Goal: Check status: Check status

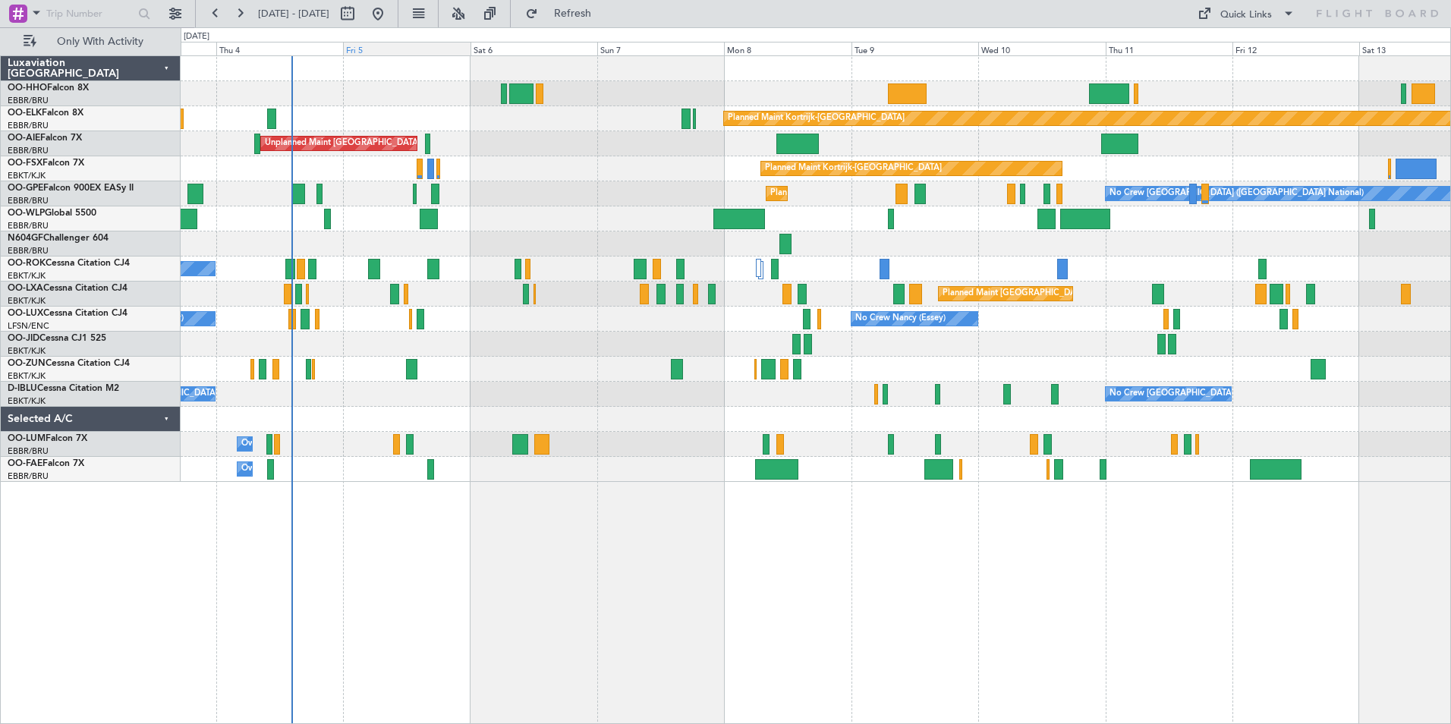
click at [390, 51] on div "Fri 5" at bounding box center [406, 49] width 127 height 14
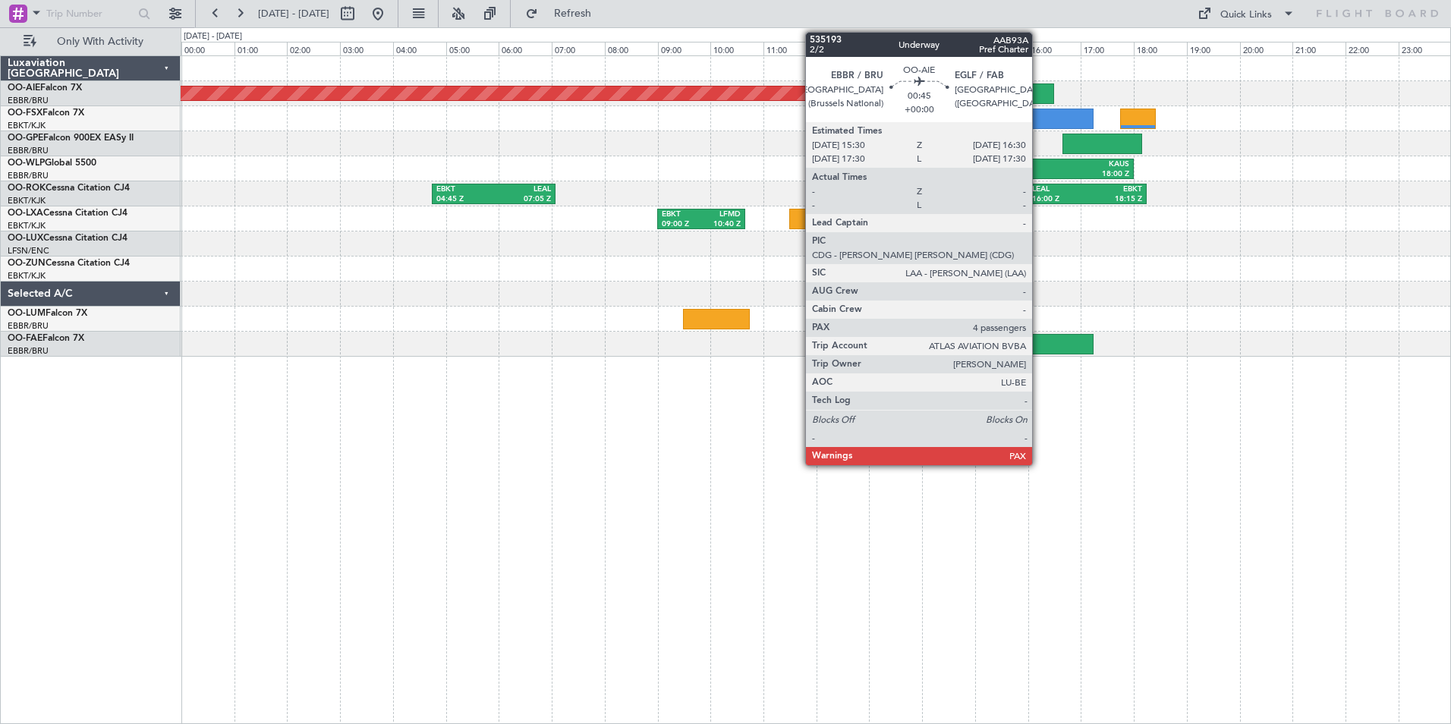
click at [1039, 92] on div at bounding box center [1027, 93] width 53 height 20
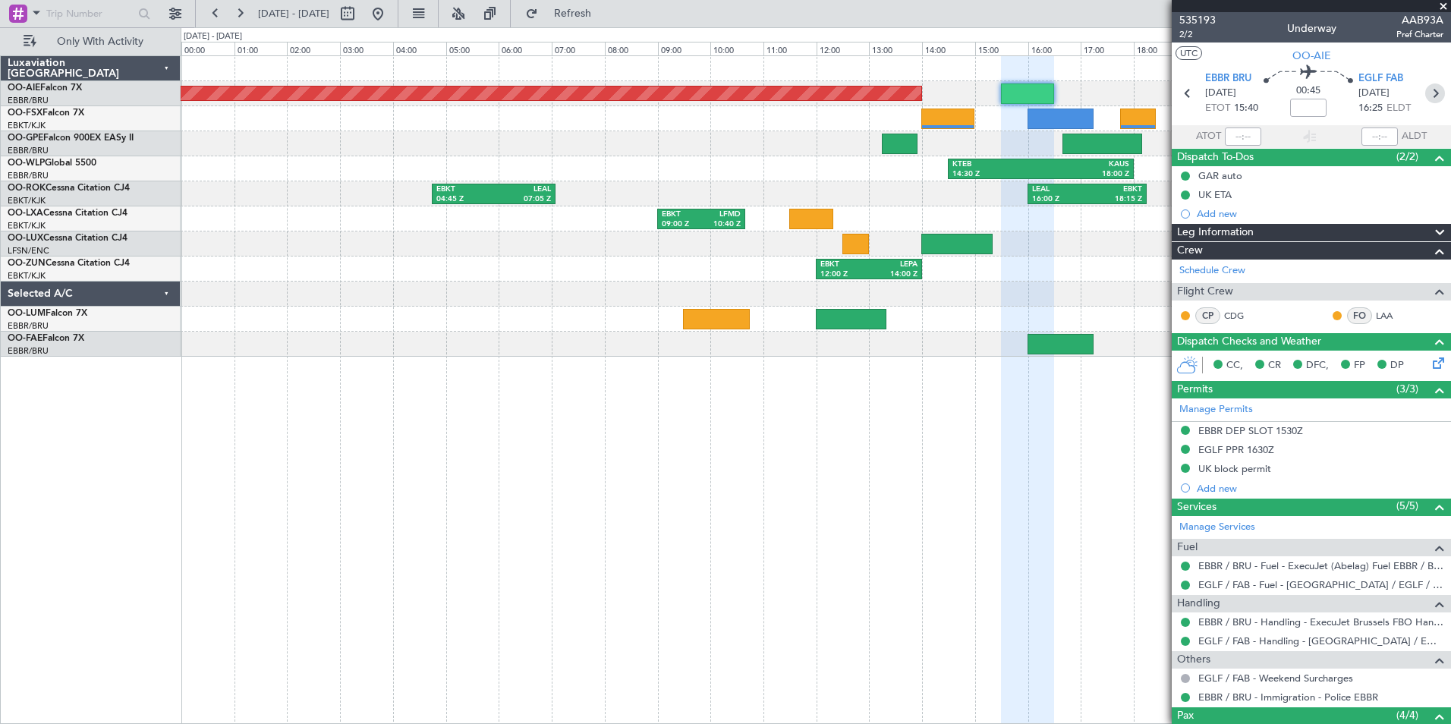
click at [1434, 94] on icon at bounding box center [1435, 93] width 20 height 20
type input "+00:15"
type input "1"
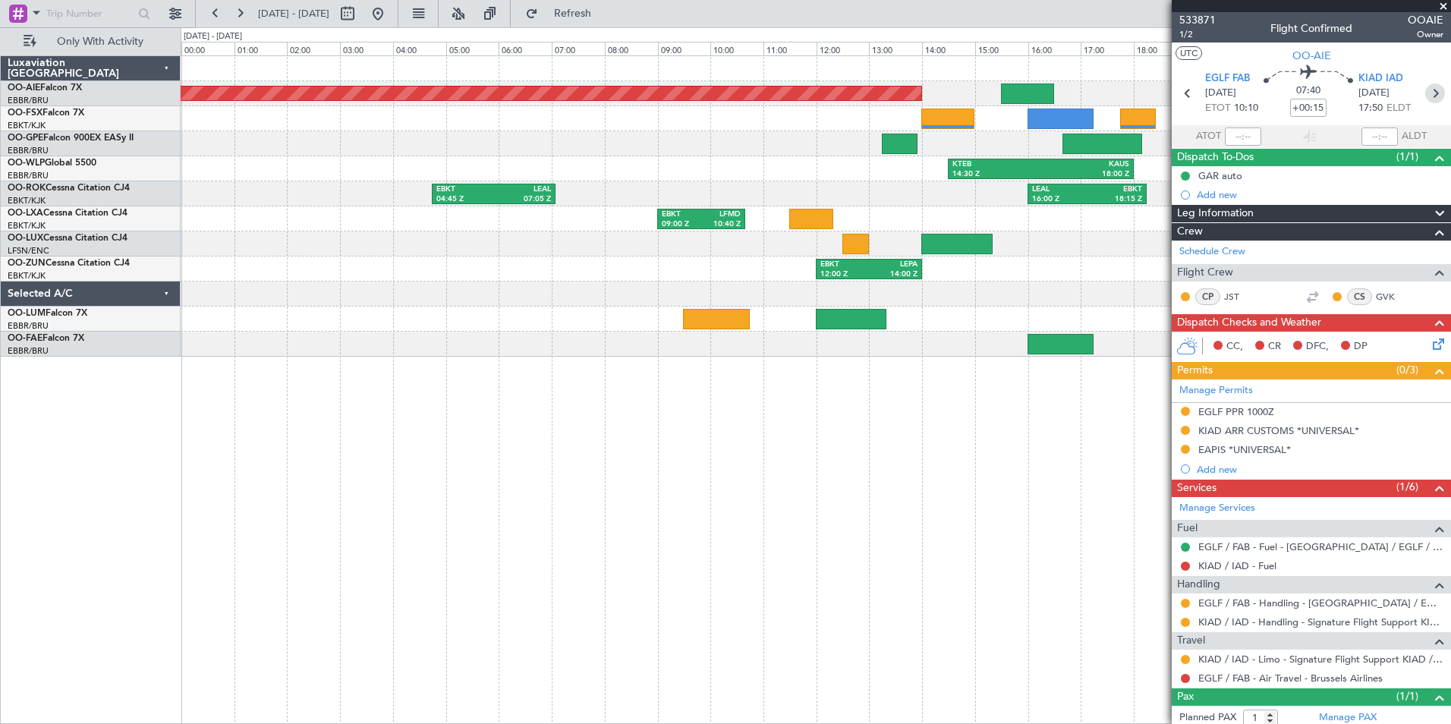
click at [1426, 99] on icon at bounding box center [1435, 93] width 20 height 20
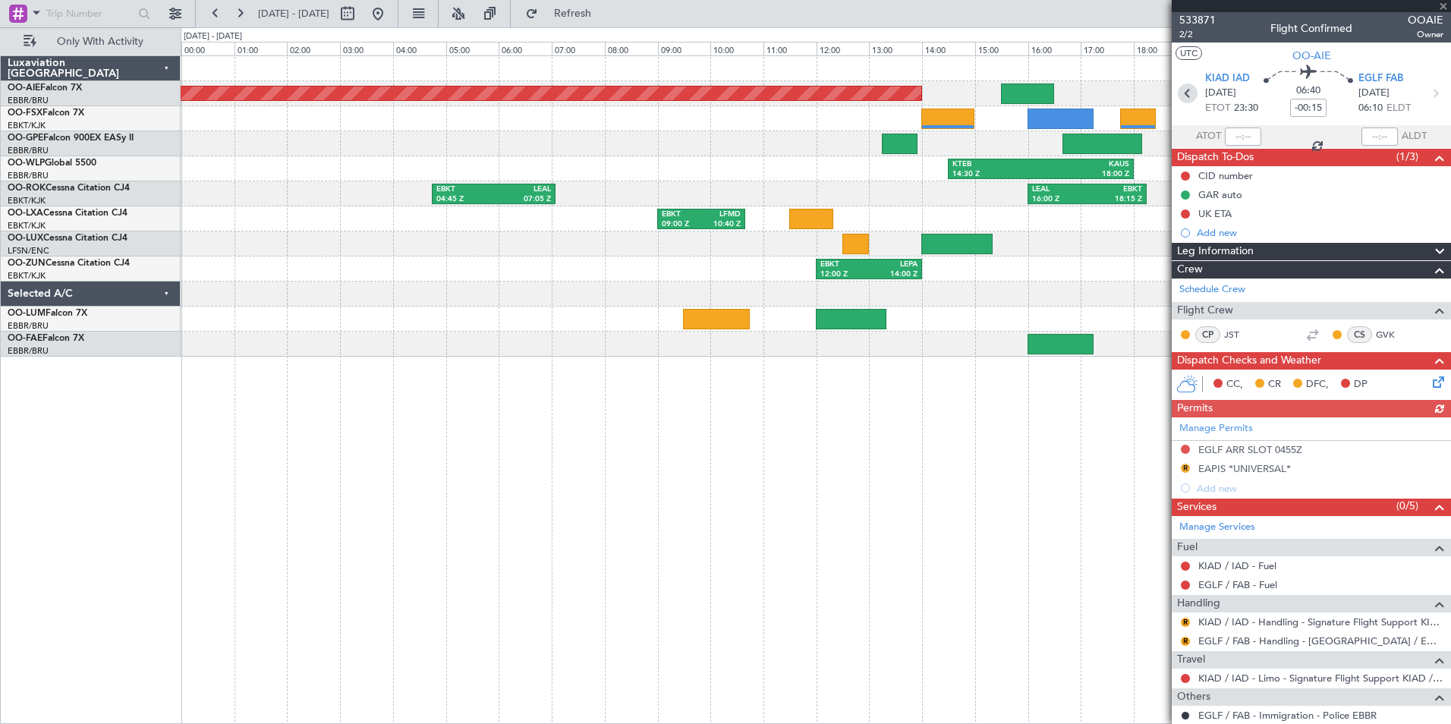
click at [1184, 95] on icon at bounding box center [1188, 93] width 20 height 20
type input "+00:15"
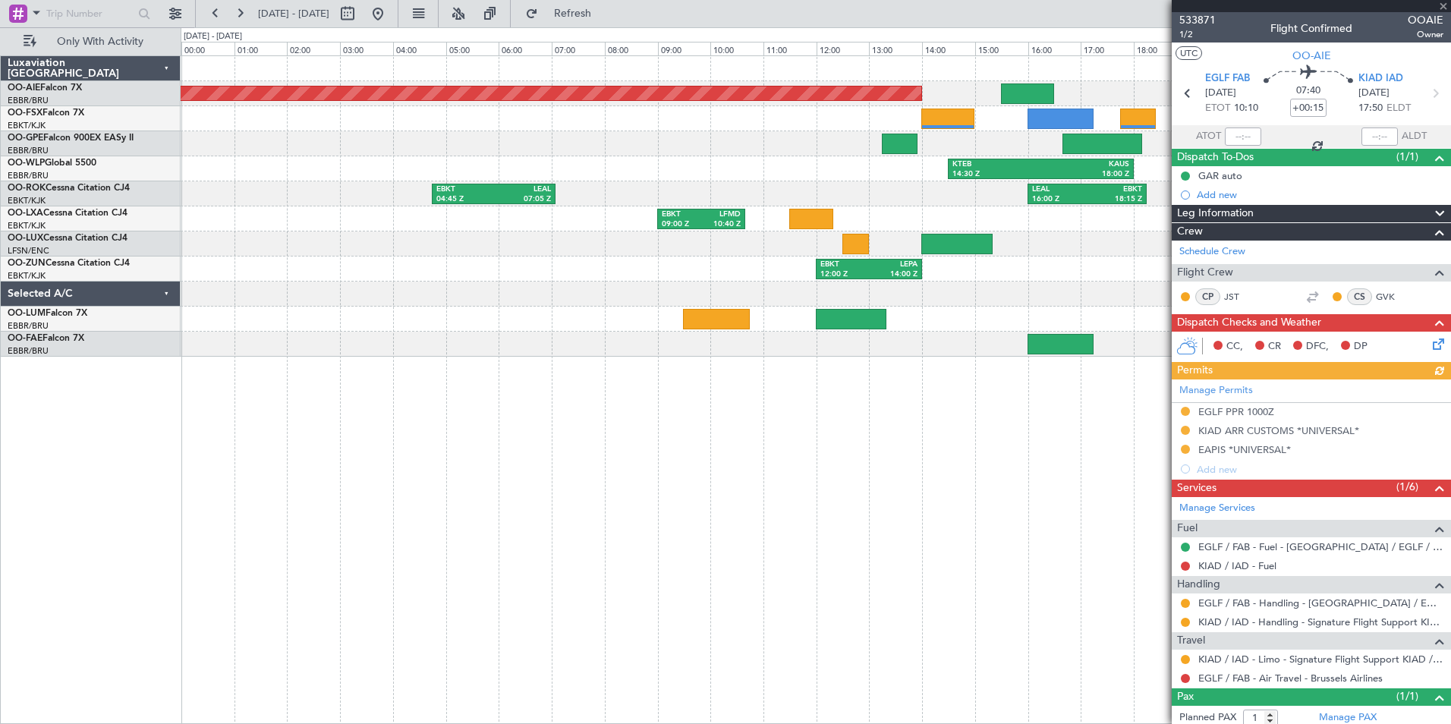
scroll to position [55, 0]
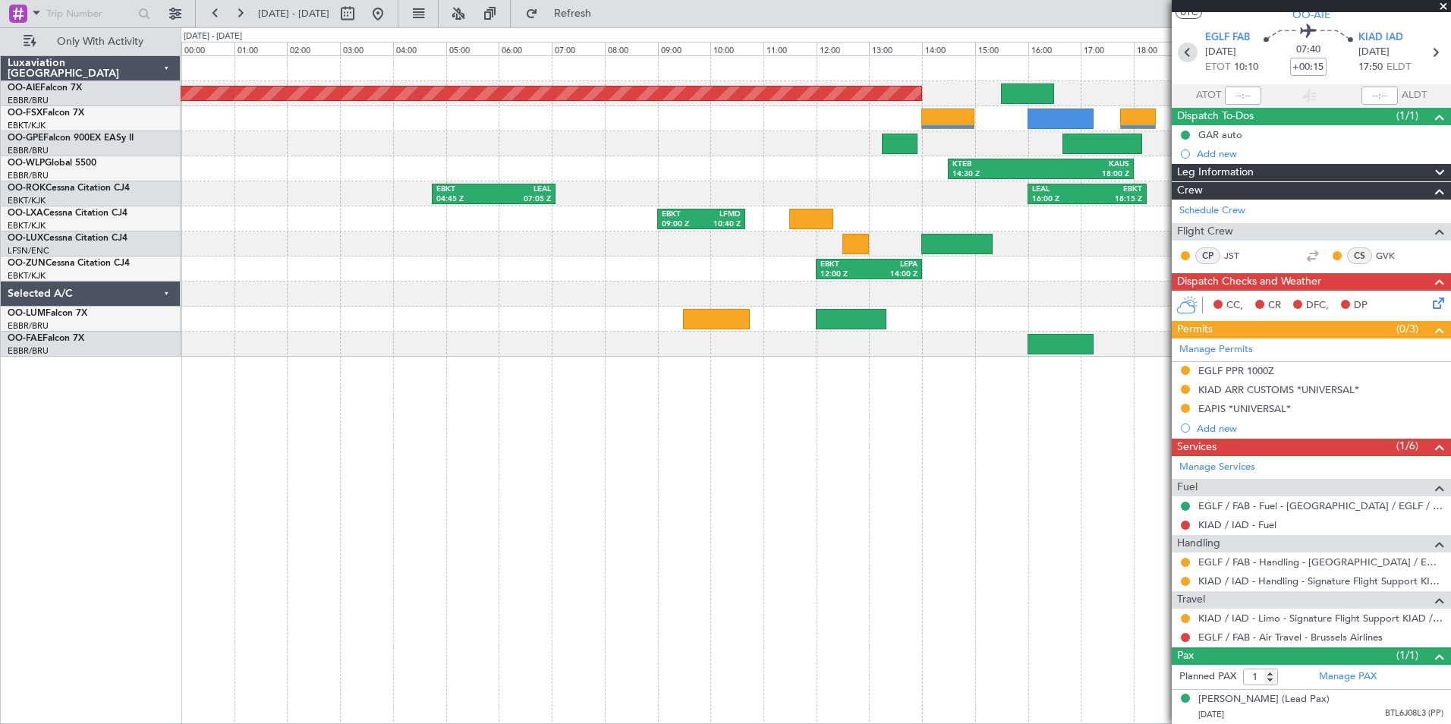
click at [1184, 43] on icon at bounding box center [1188, 53] width 20 height 20
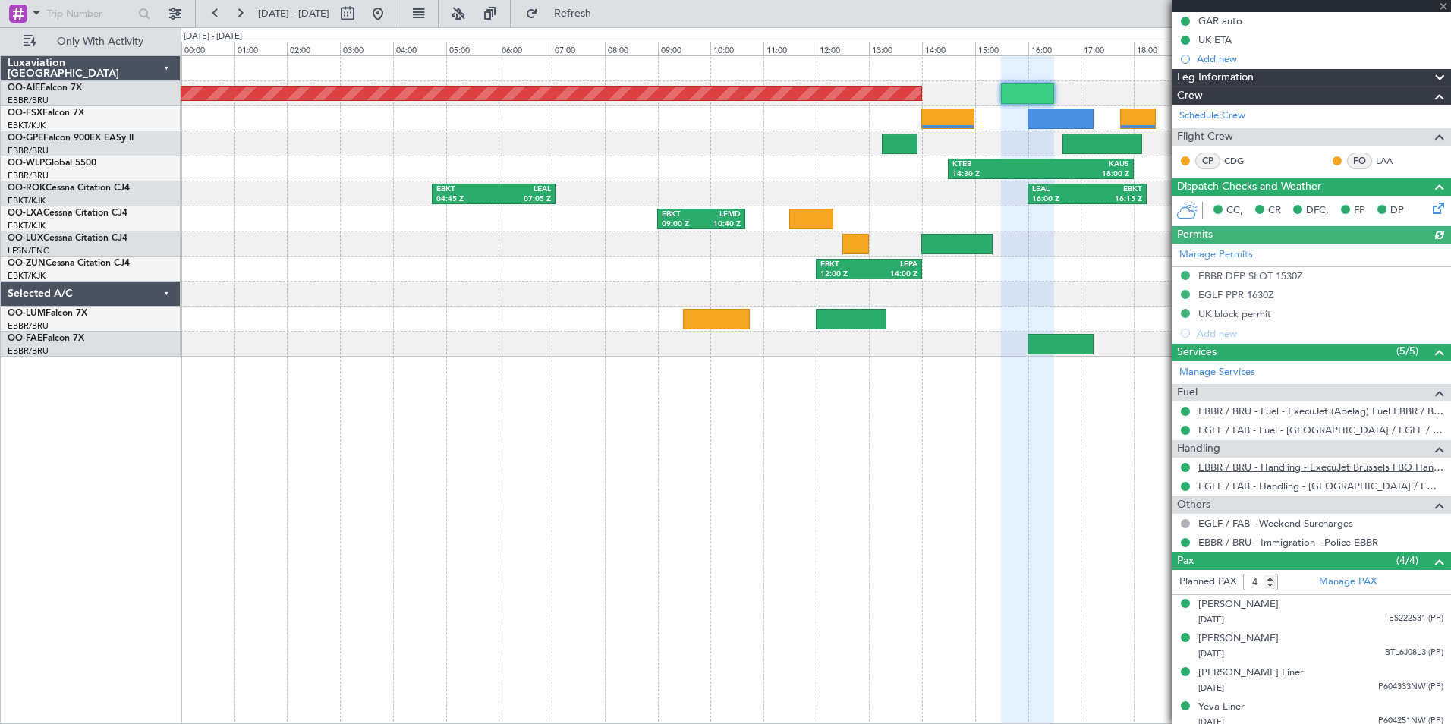
scroll to position [162, 0]
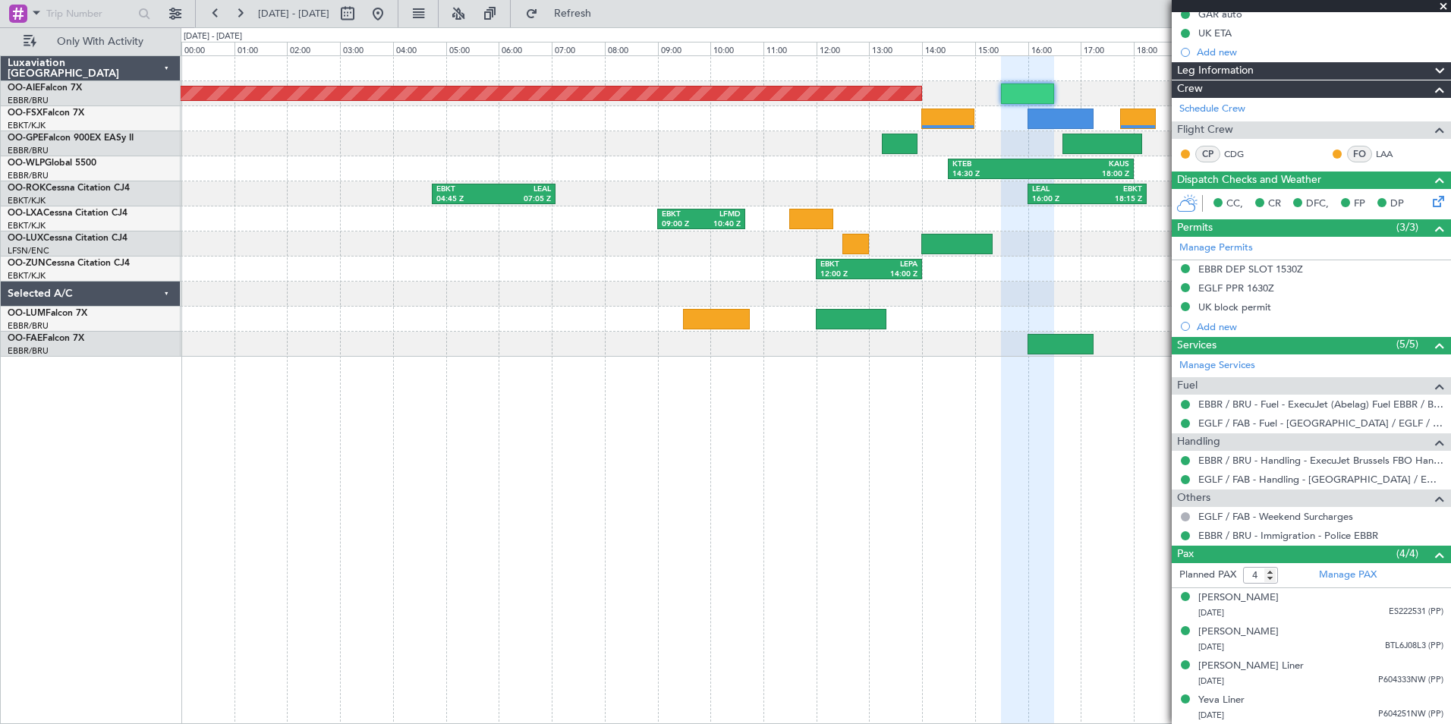
click at [1444, 8] on span at bounding box center [1443, 7] width 15 height 14
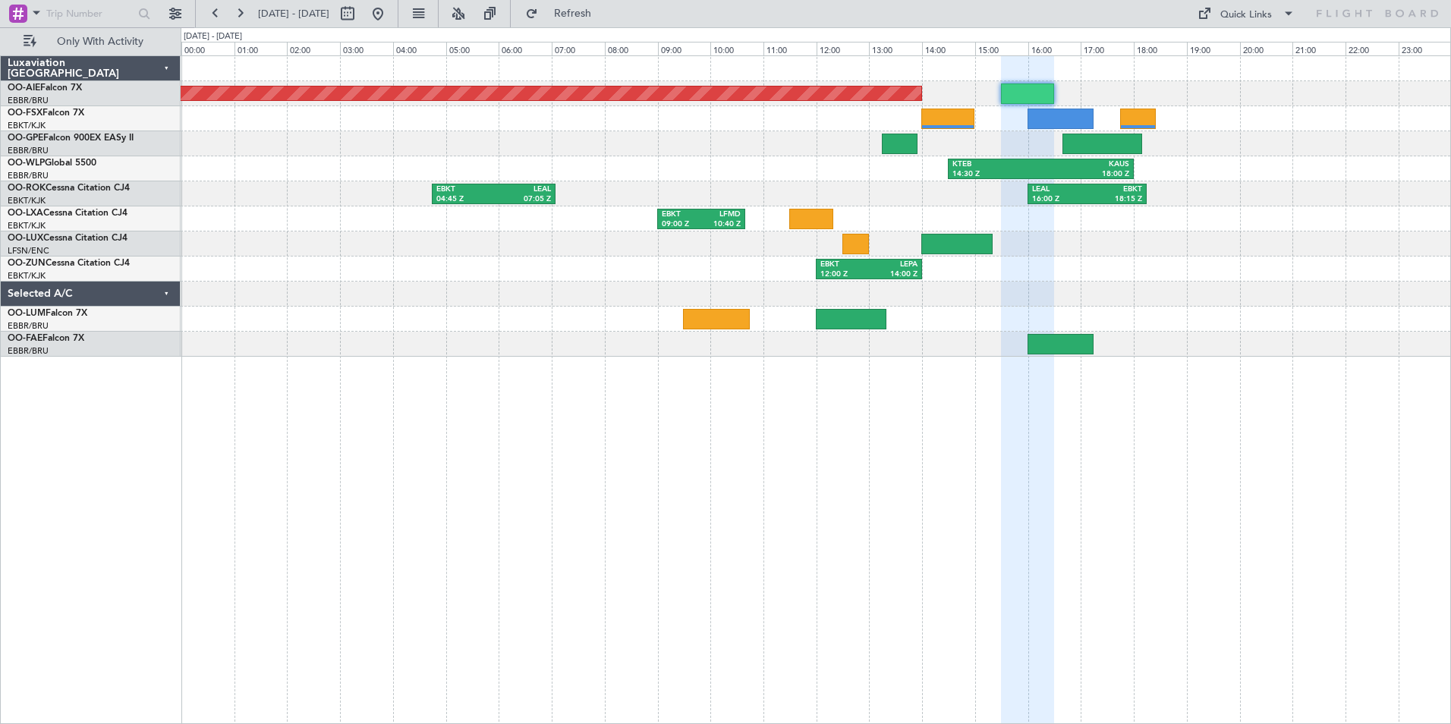
type input "0"
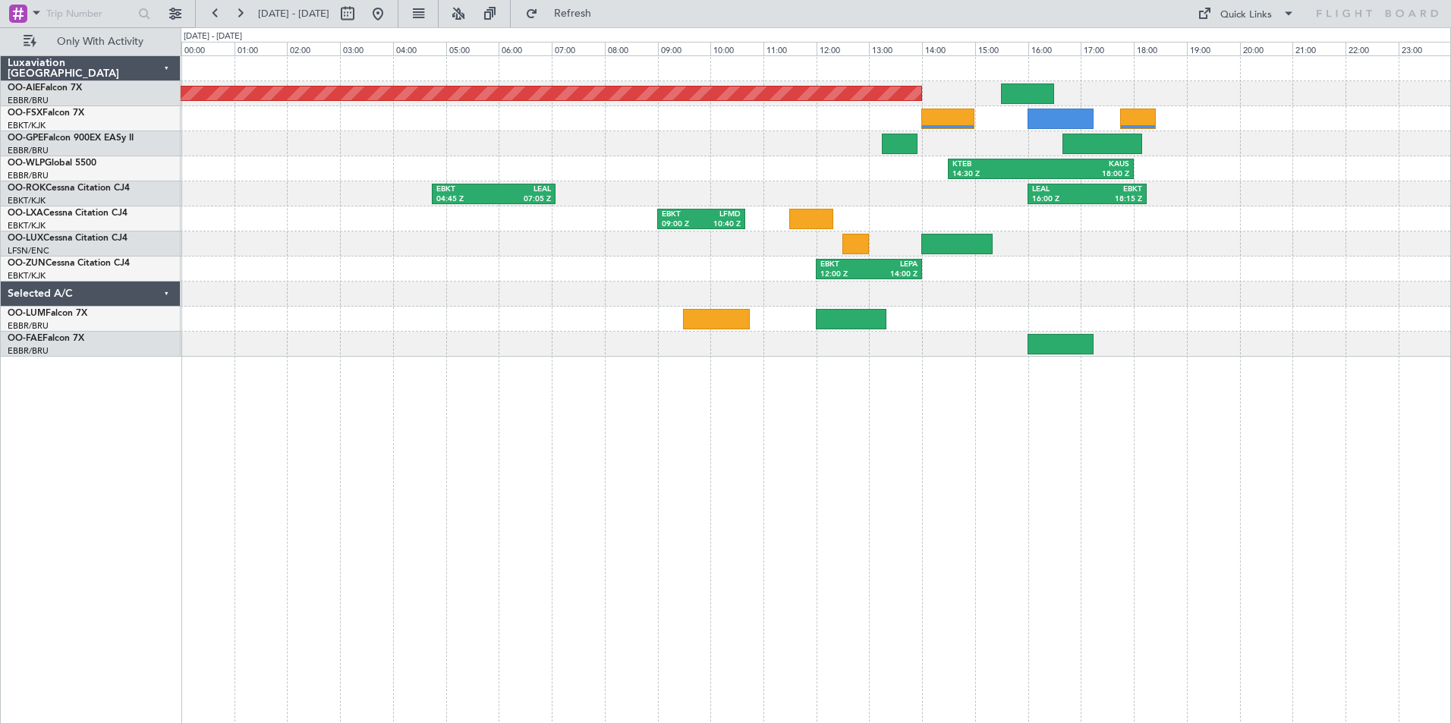
scroll to position [0, 0]
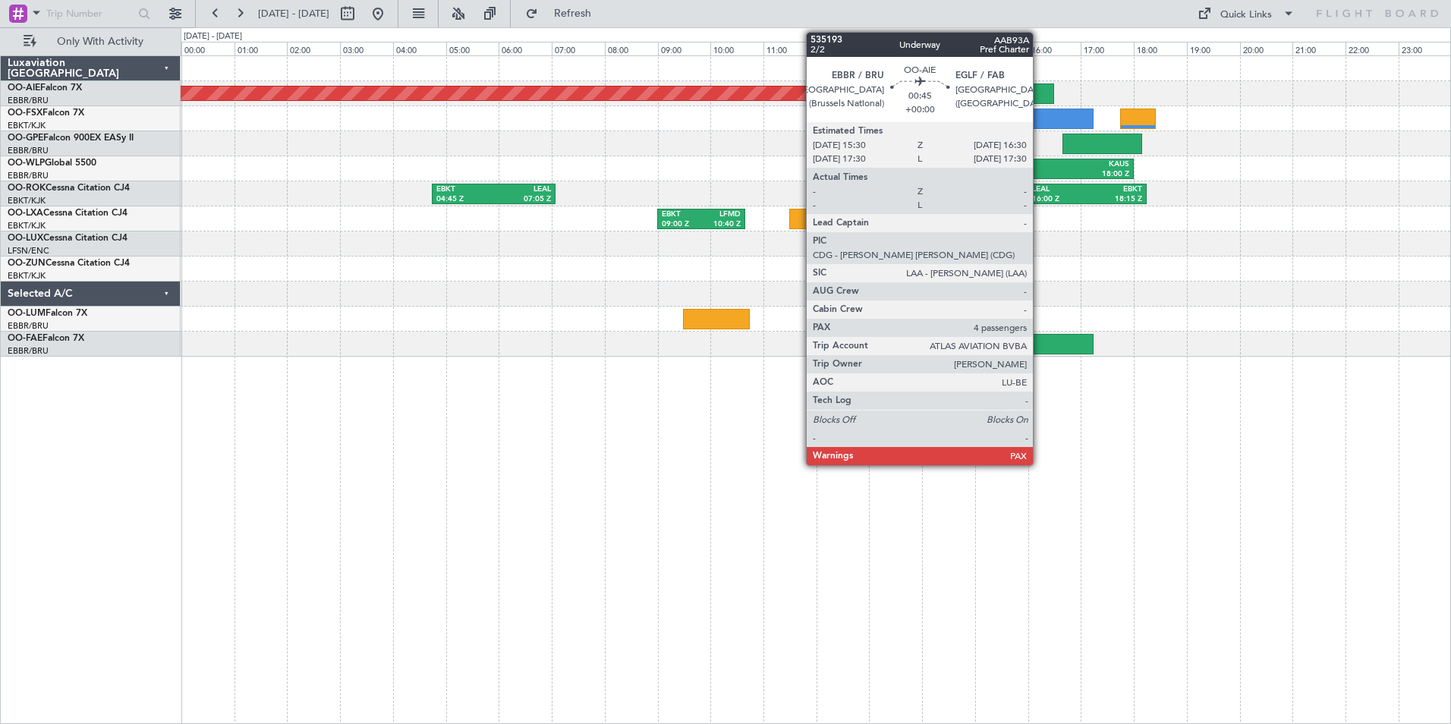
click at [1040, 89] on div at bounding box center [1027, 93] width 53 height 20
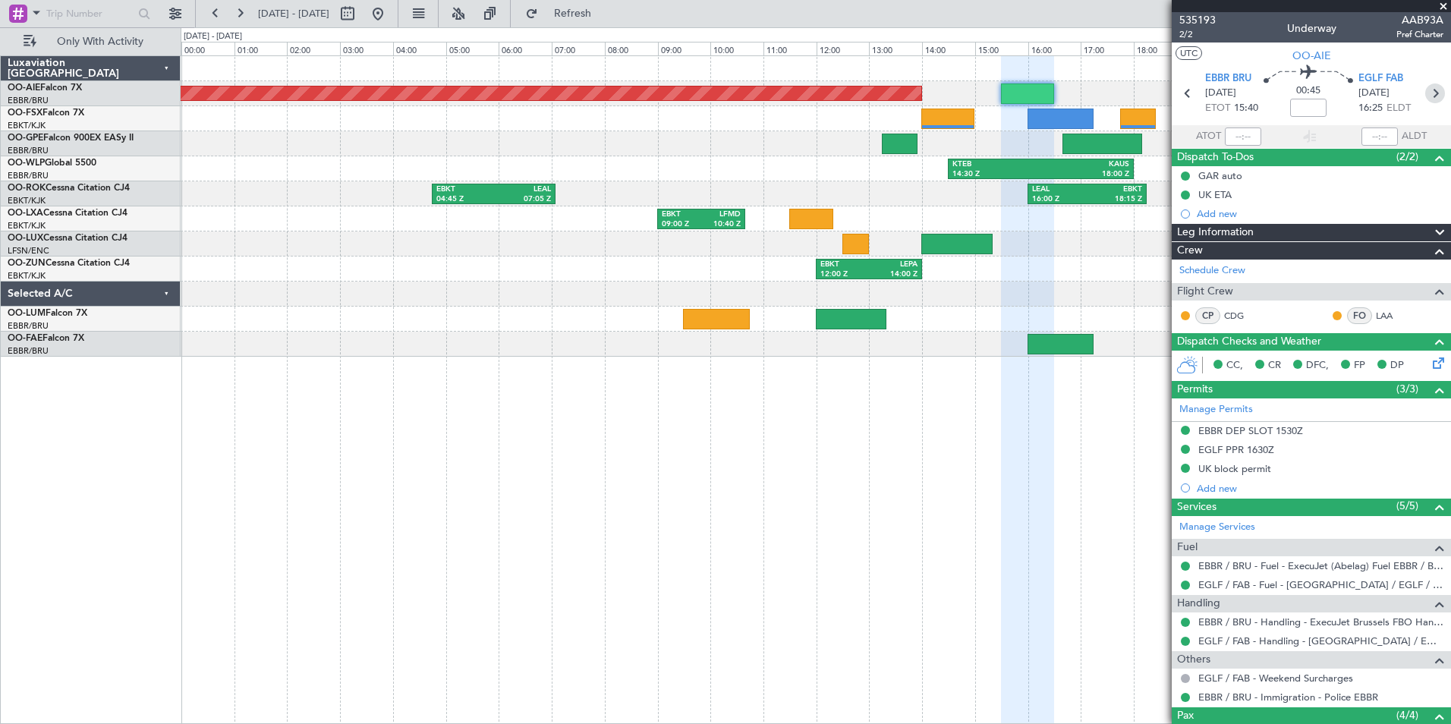
click at [1429, 91] on icon at bounding box center [1435, 93] width 20 height 20
type input "+00:15"
type input "1"
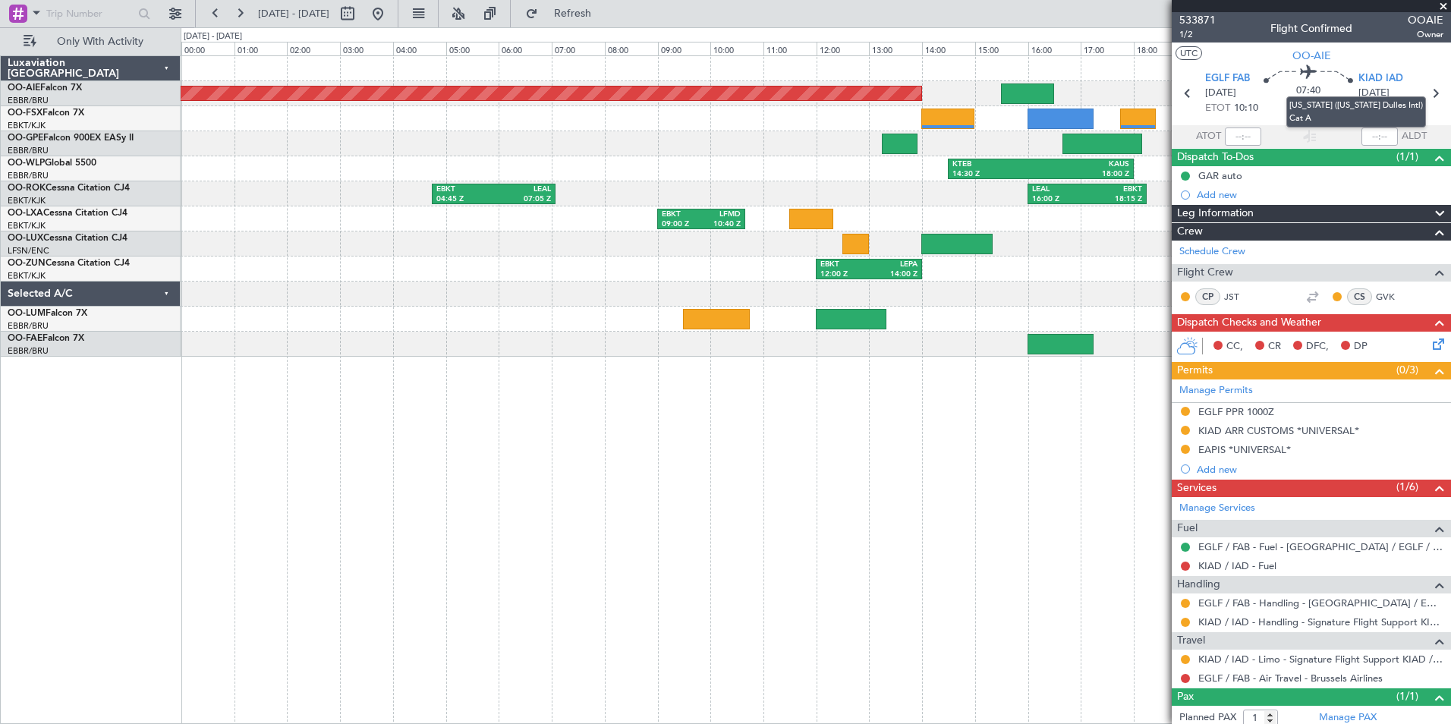
click at [1428, 92] on mat-tooltip-component "[US_STATE] ([US_STATE] Dulles Intl) Cat A" at bounding box center [1356, 112] width 161 height 52
click at [1431, 96] on icon at bounding box center [1435, 93] width 20 height 20
type input "-00:15"
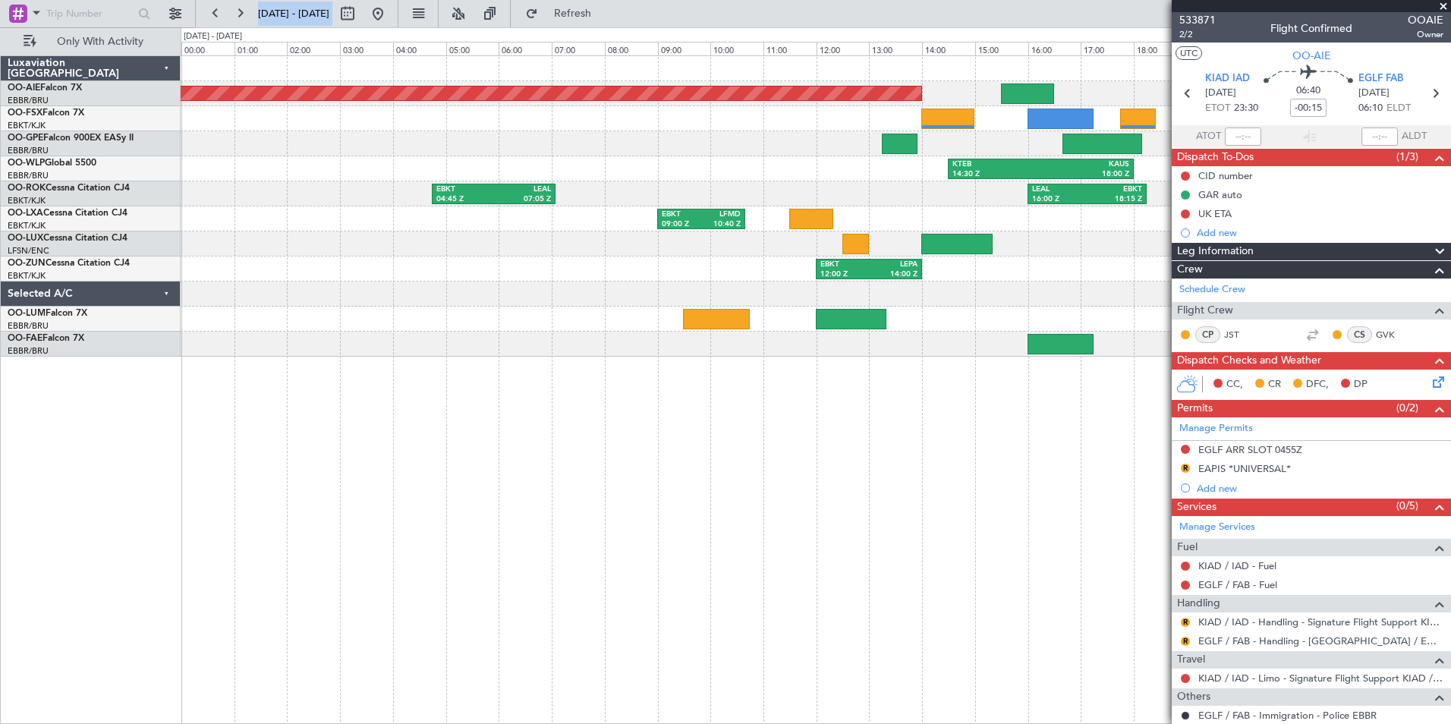
drag, startPoint x: 1442, startPoint y: 4, endPoint x: 1440, endPoint y: -5, distance: 9.2
click at [1440, 0] on html "[DATE] - [DATE] Refresh Quick Links Only With Activity Unplanned Maint [GEOGRAP…" at bounding box center [725, 362] width 1451 height 724
click at [1440, 8] on span at bounding box center [1443, 7] width 15 height 14
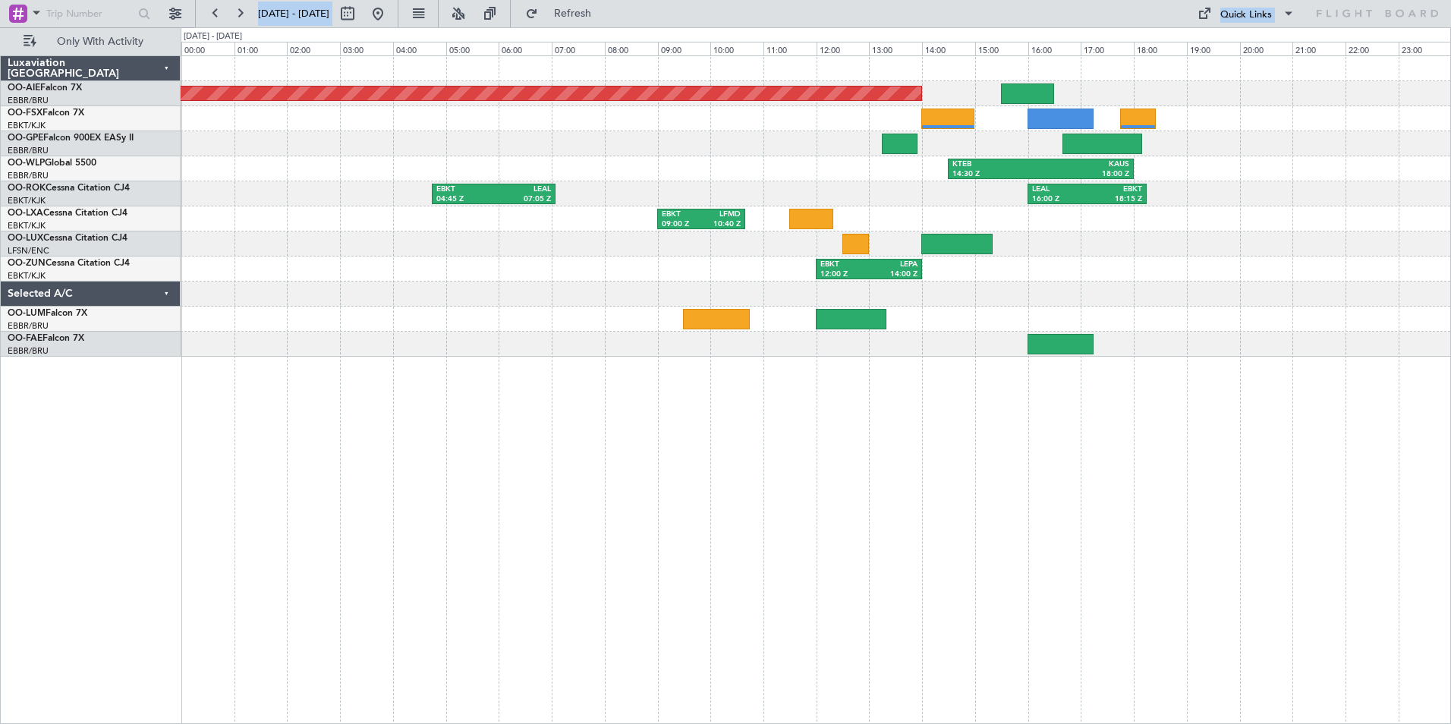
type input "0"
click at [238, 8] on button at bounding box center [240, 14] width 24 height 24
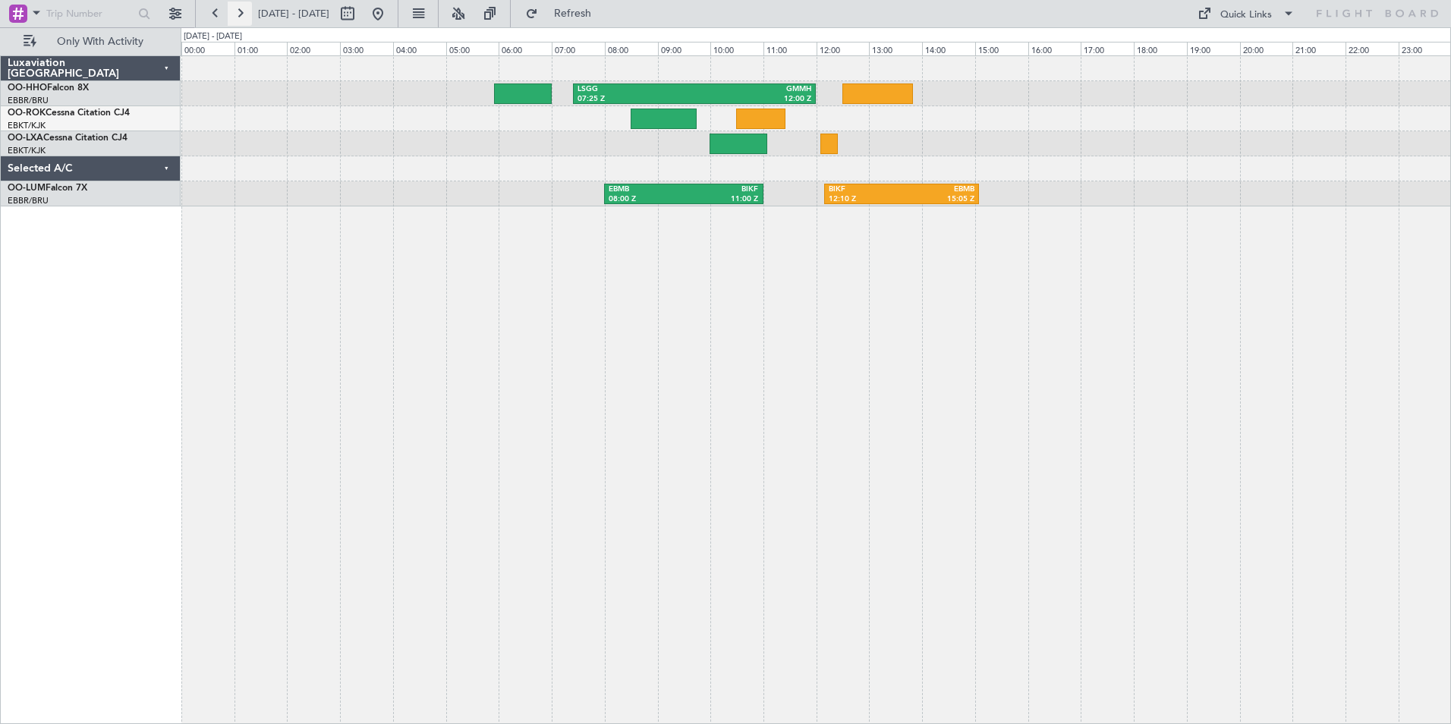
click at [238, 17] on button at bounding box center [240, 14] width 24 height 24
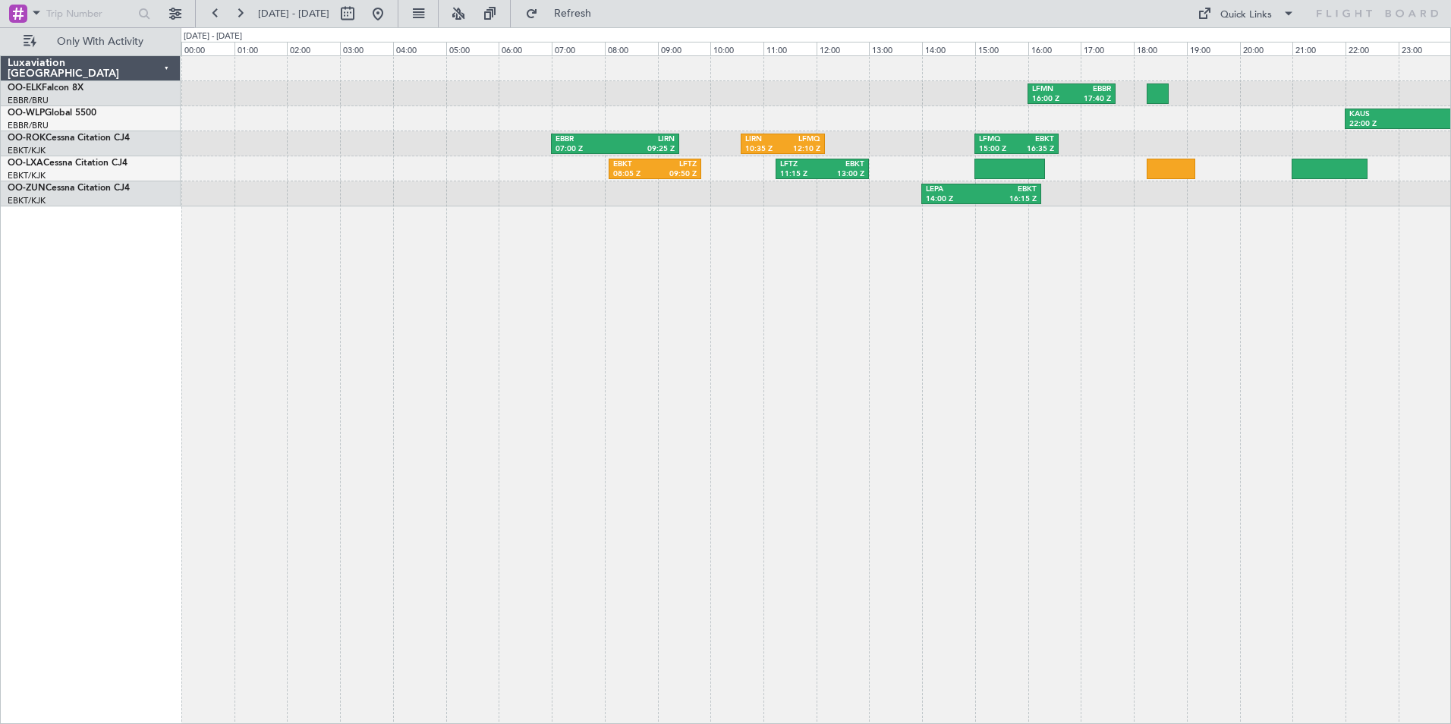
click at [937, 606] on div "LFMN 16:00 Z EBBR 17:40 Z Planned Maint [GEOGRAPHIC_DATA]-[GEOGRAPHIC_DATA] [PE…" at bounding box center [816, 389] width 1270 height 669
